Goal: Check status: Check status

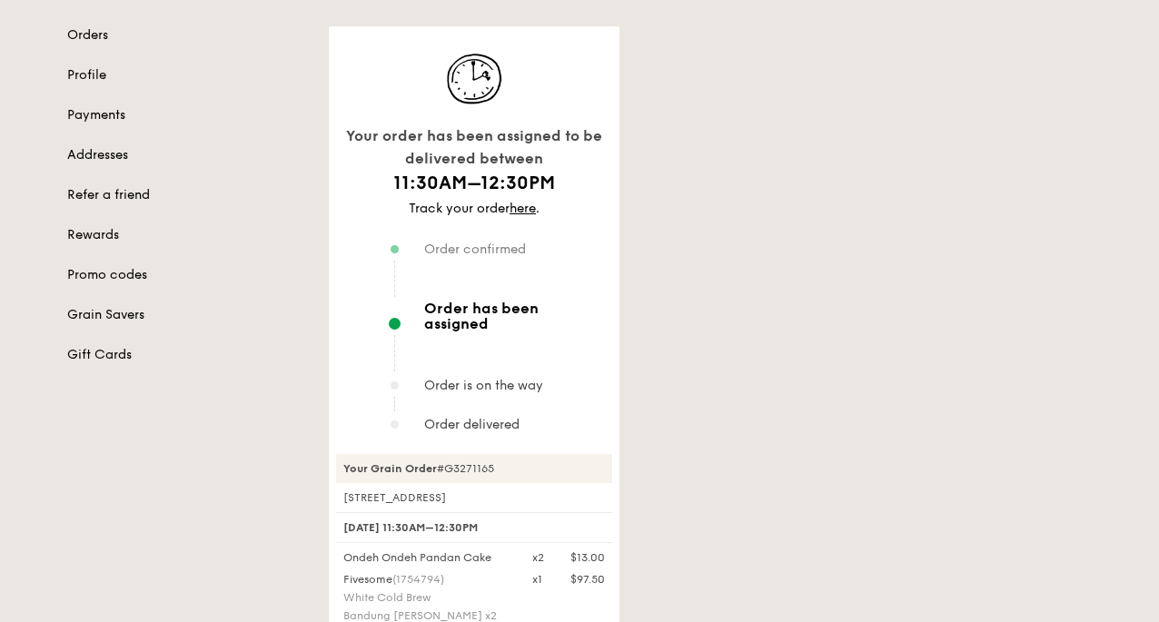
scroll to position [182, 0]
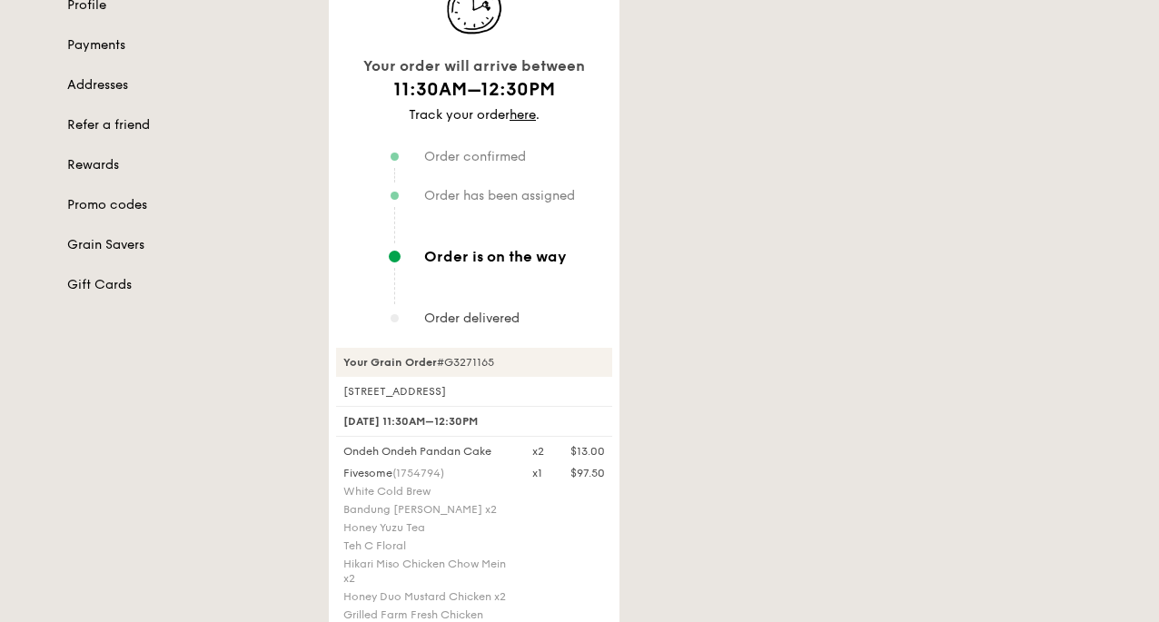
scroll to position [273, 0]
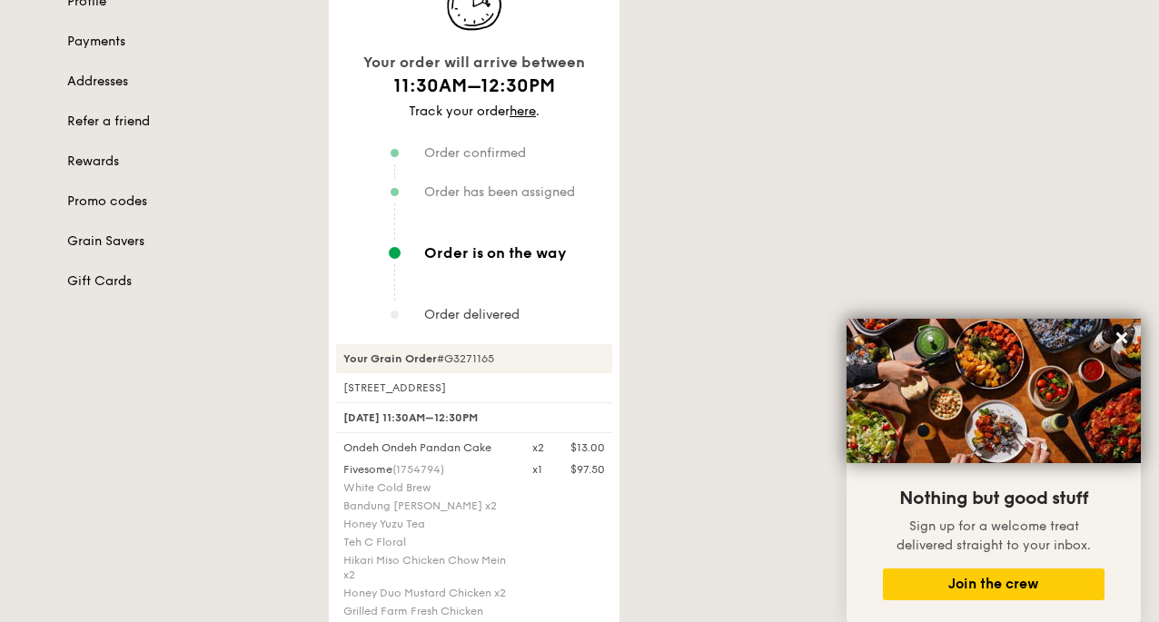
scroll to position [273, 0]
